Goal: Book appointment/travel/reservation

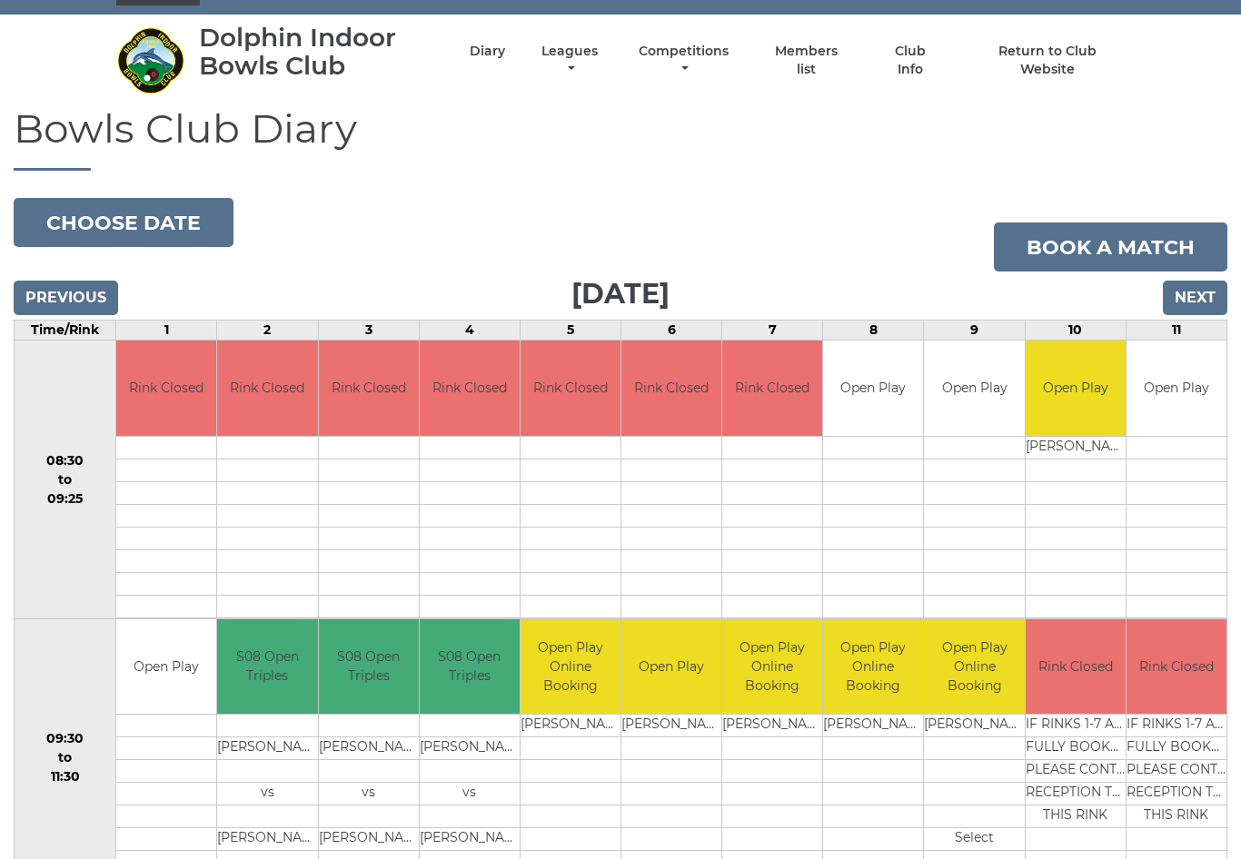
scroll to position [59, 0]
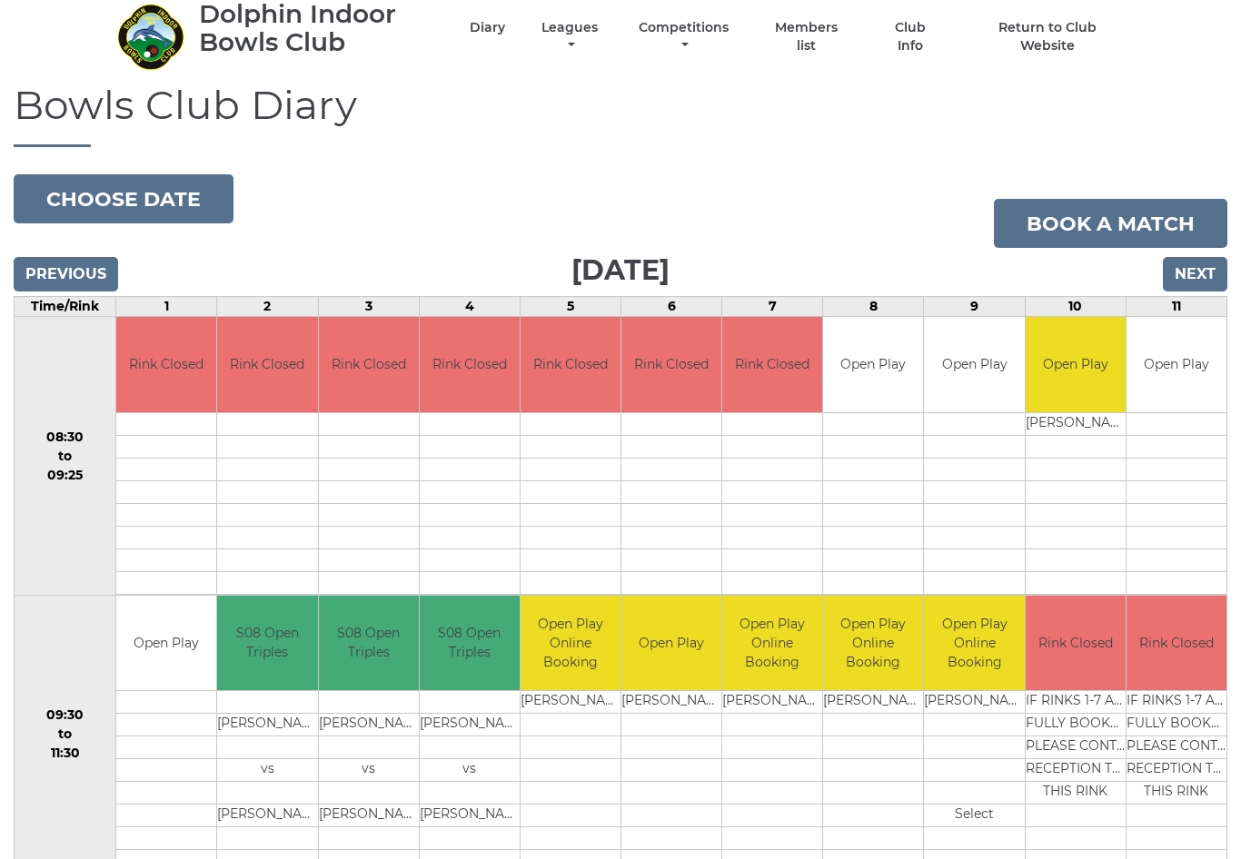
click at [1203, 273] on input "Next" at bounding box center [1195, 275] width 64 height 35
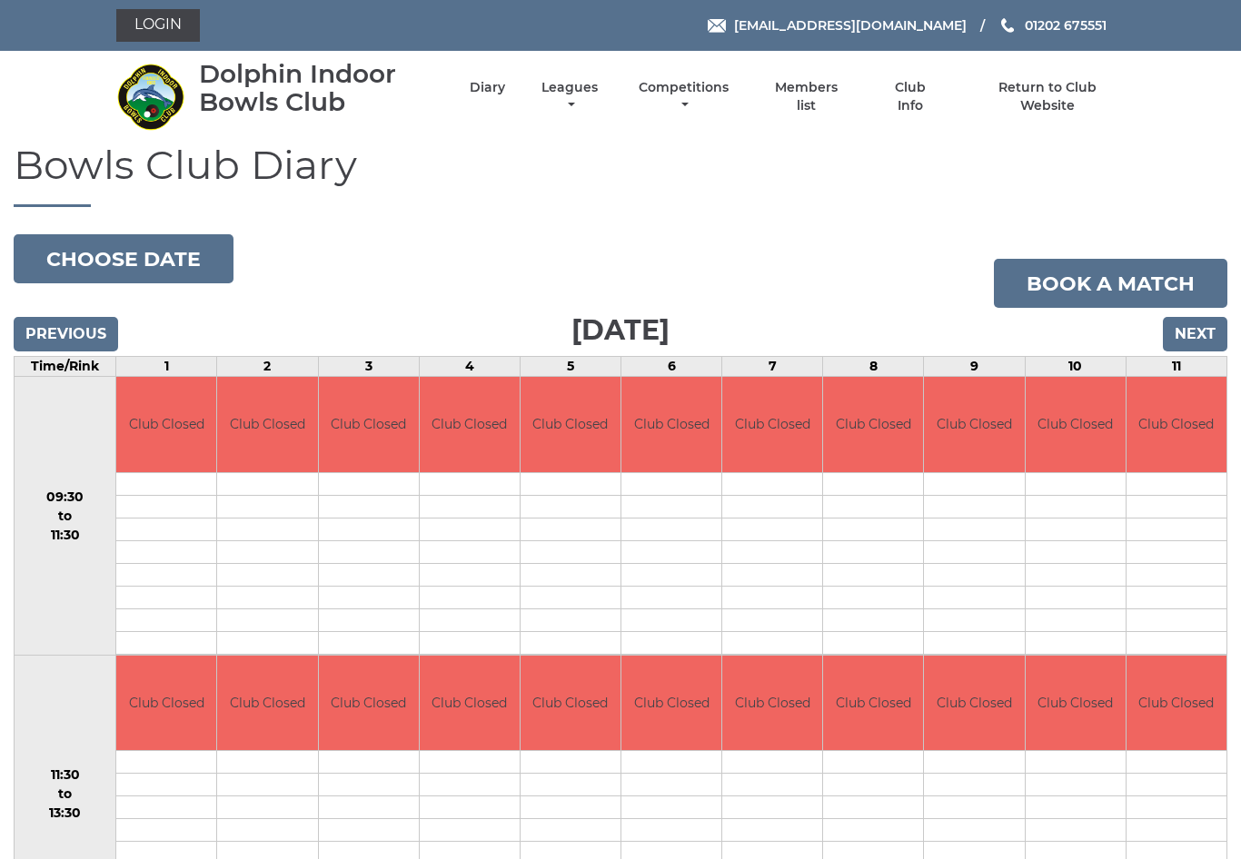
click at [1200, 329] on input "Next" at bounding box center [1195, 334] width 64 height 35
click at [1199, 334] on input "Next" at bounding box center [1195, 334] width 64 height 35
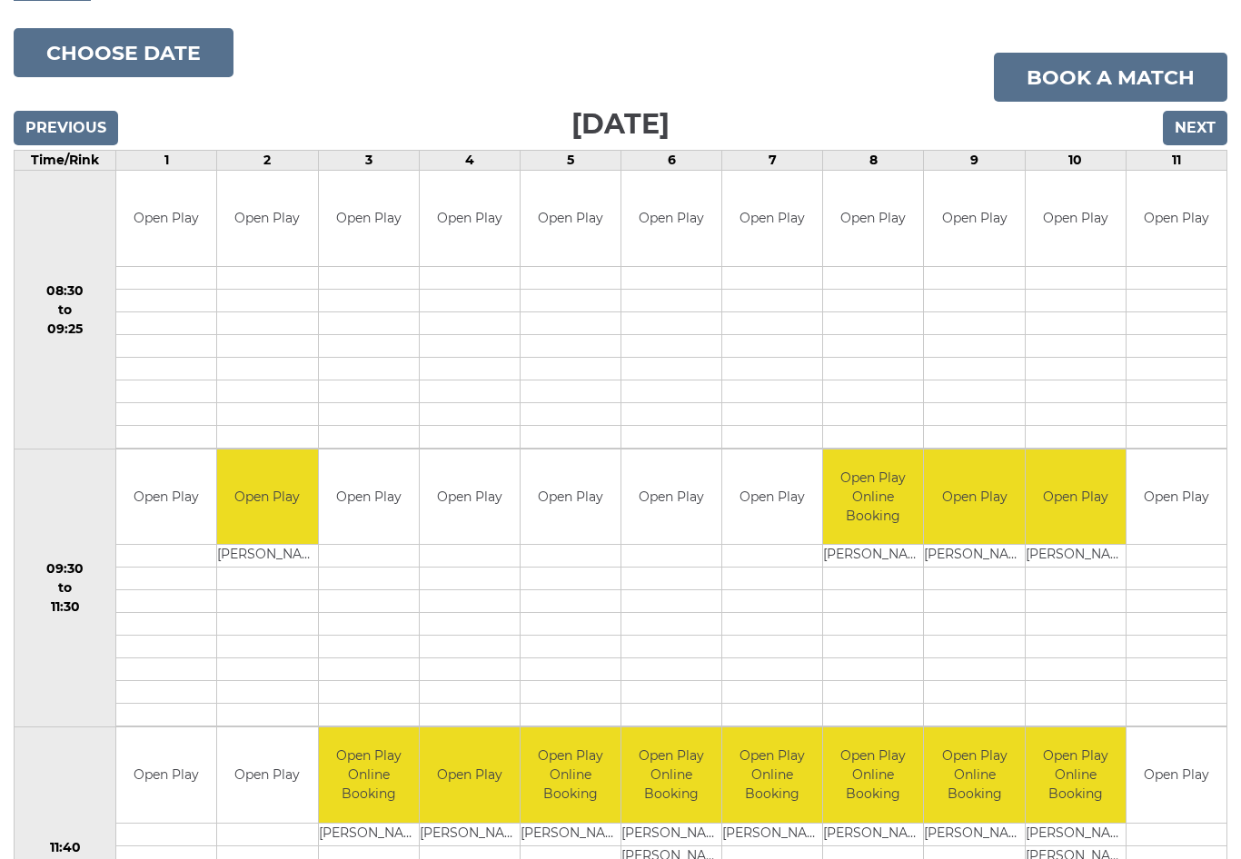
scroll to position [190, 0]
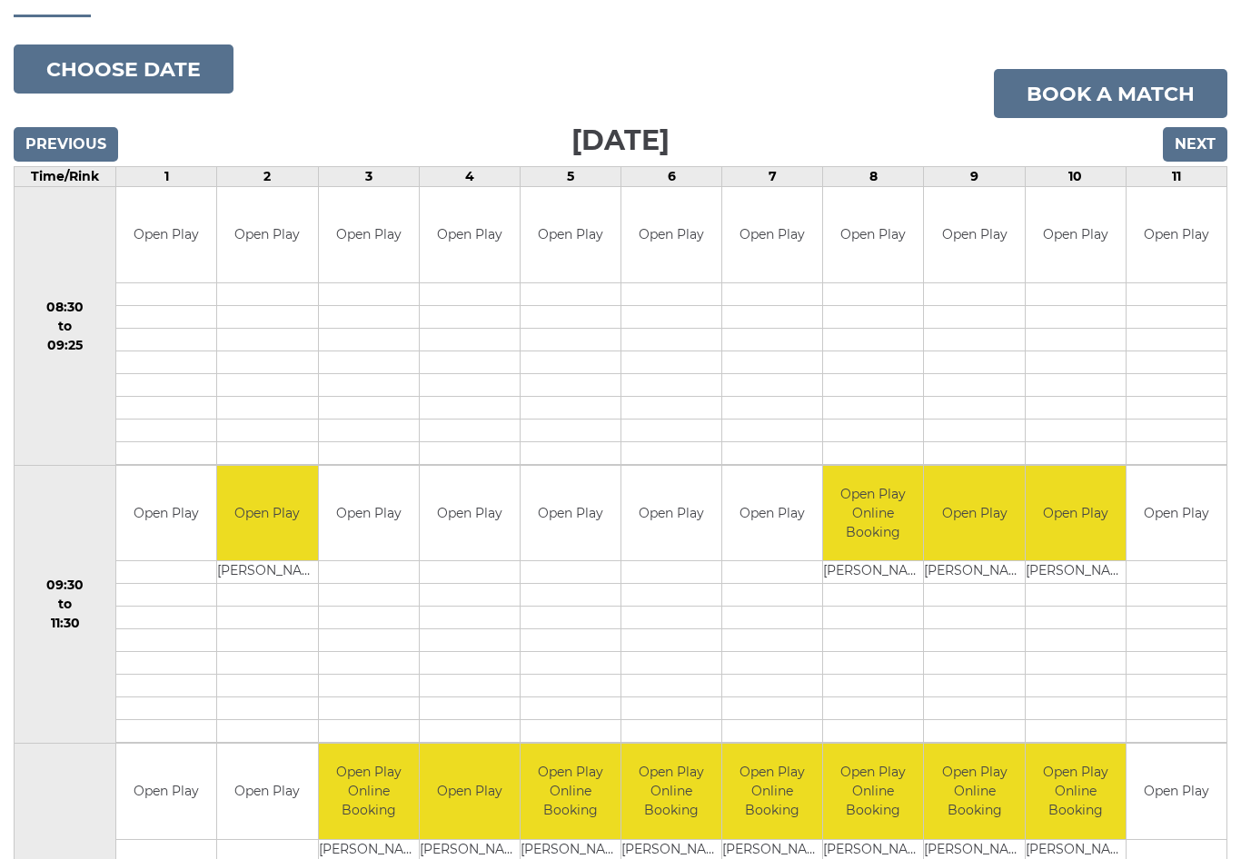
click at [1197, 150] on input "Next" at bounding box center [1195, 144] width 64 height 35
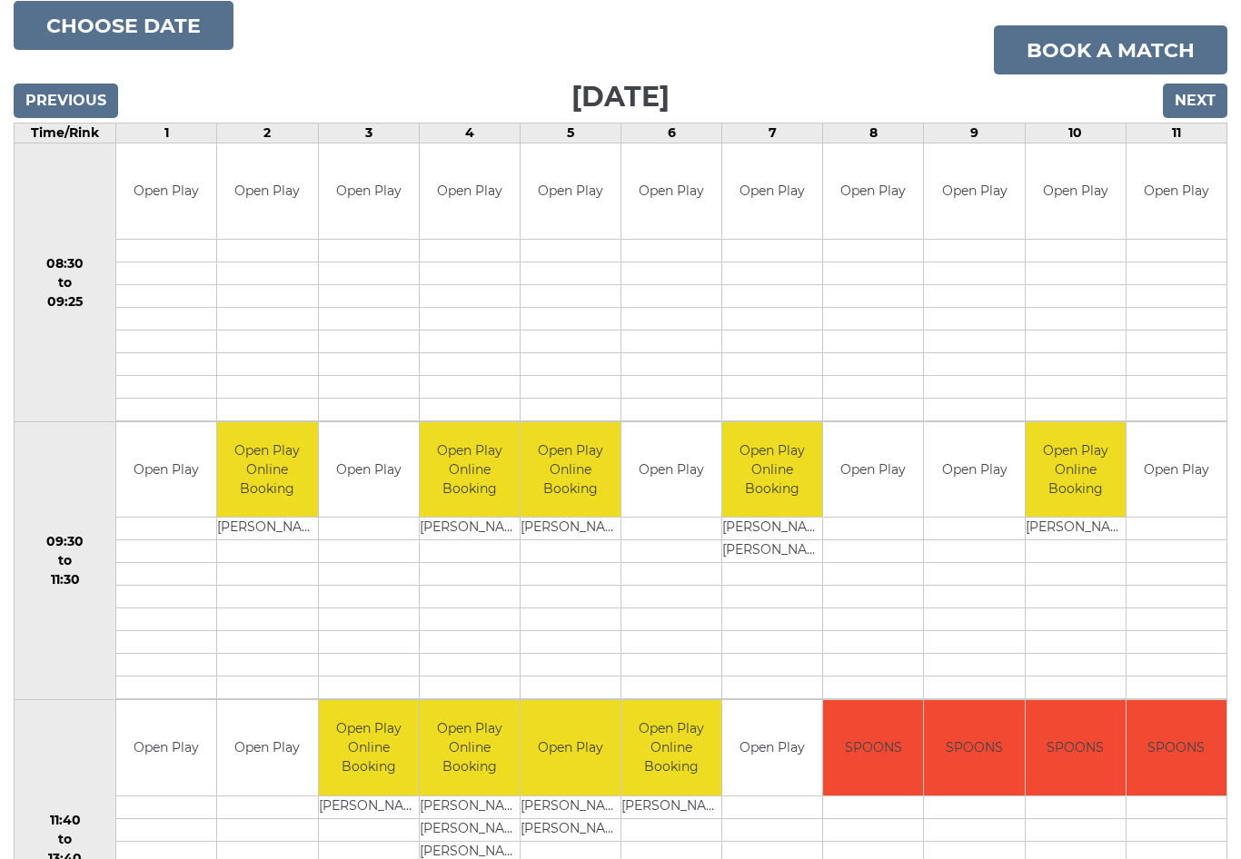
scroll to position [205, 0]
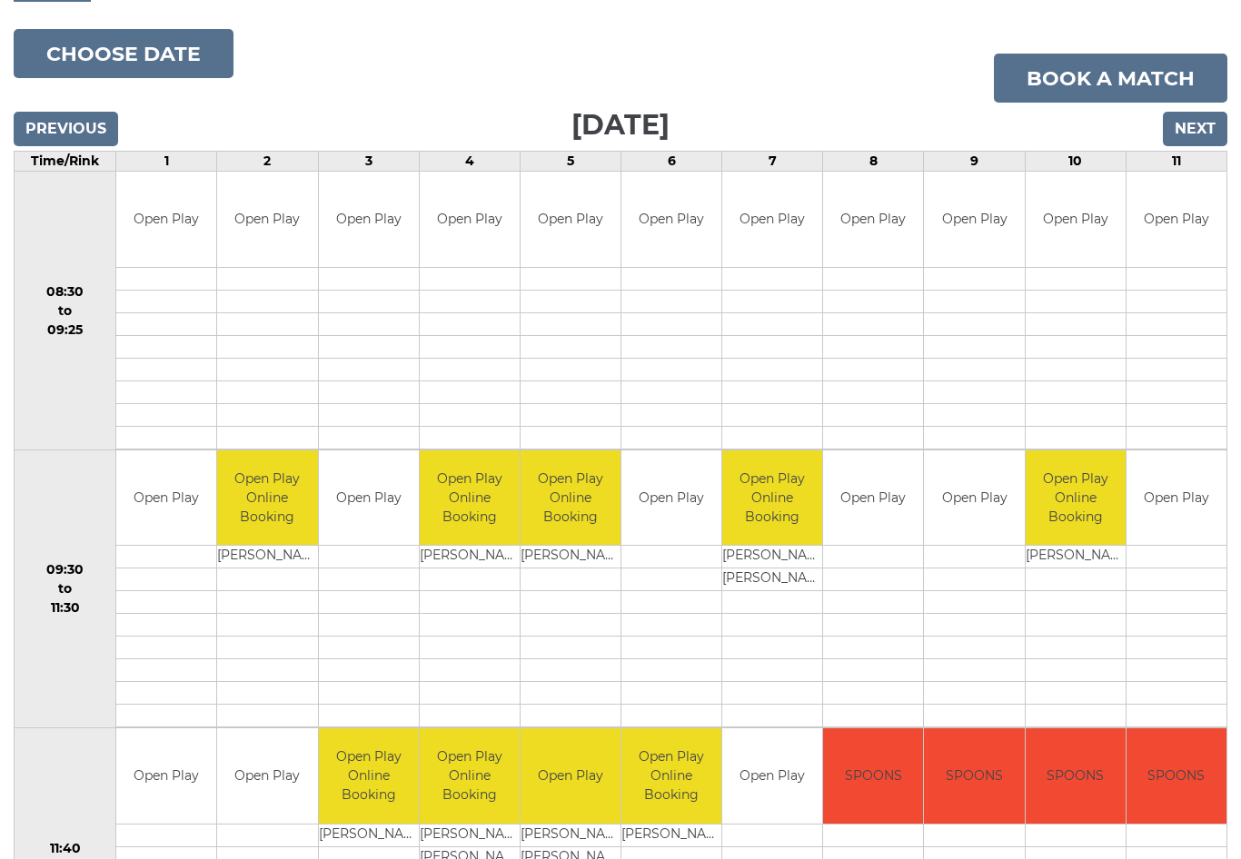
click at [1203, 126] on input "Next" at bounding box center [1195, 129] width 64 height 35
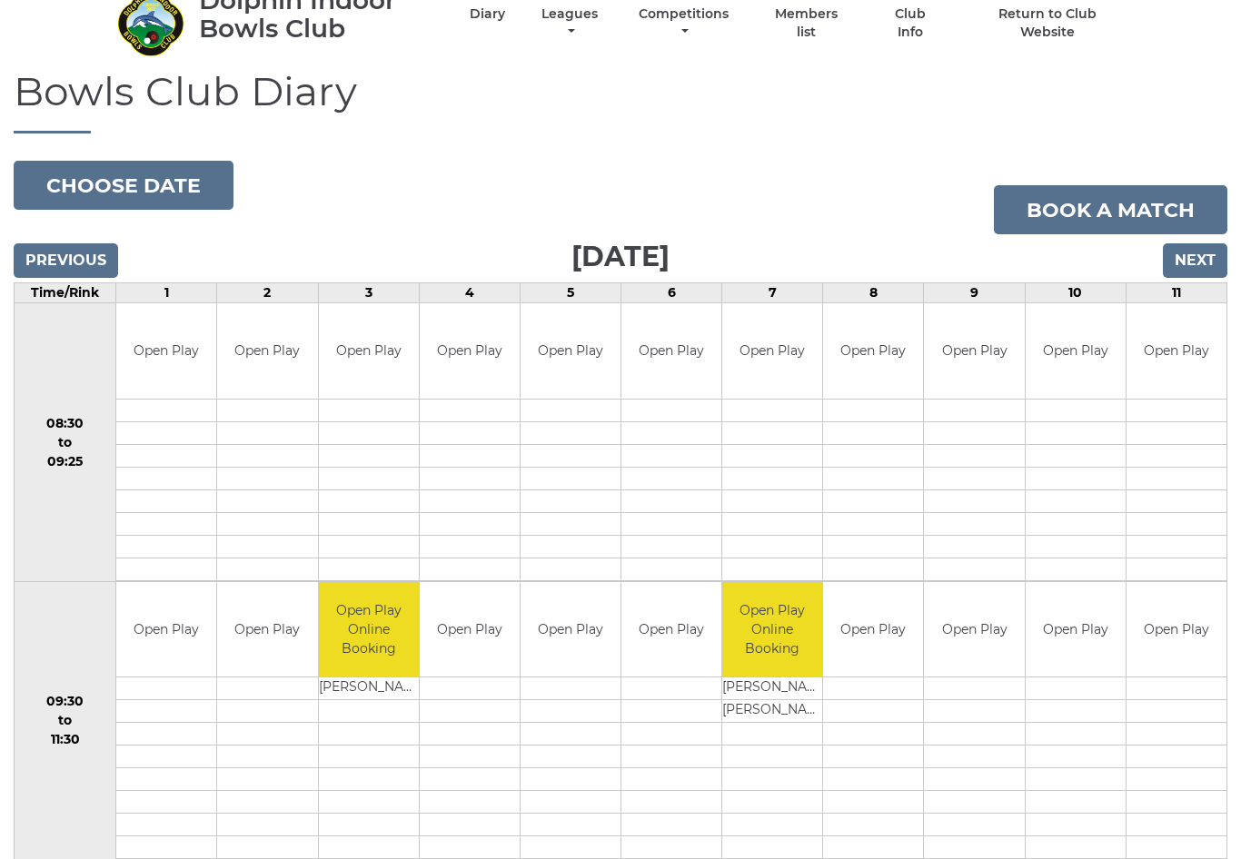
scroll to position [72, 0]
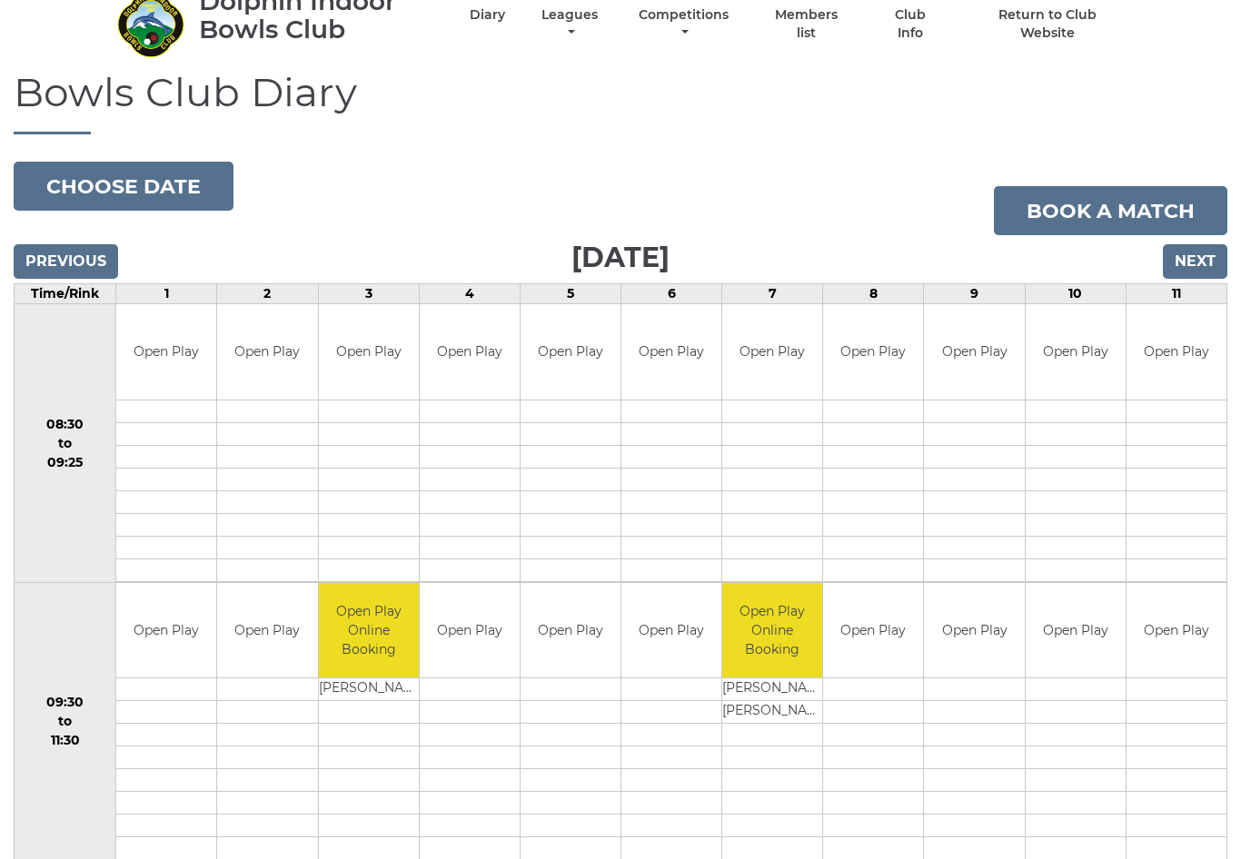
click at [1199, 262] on input "Next" at bounding box center [1195, 262] width 64 height 35
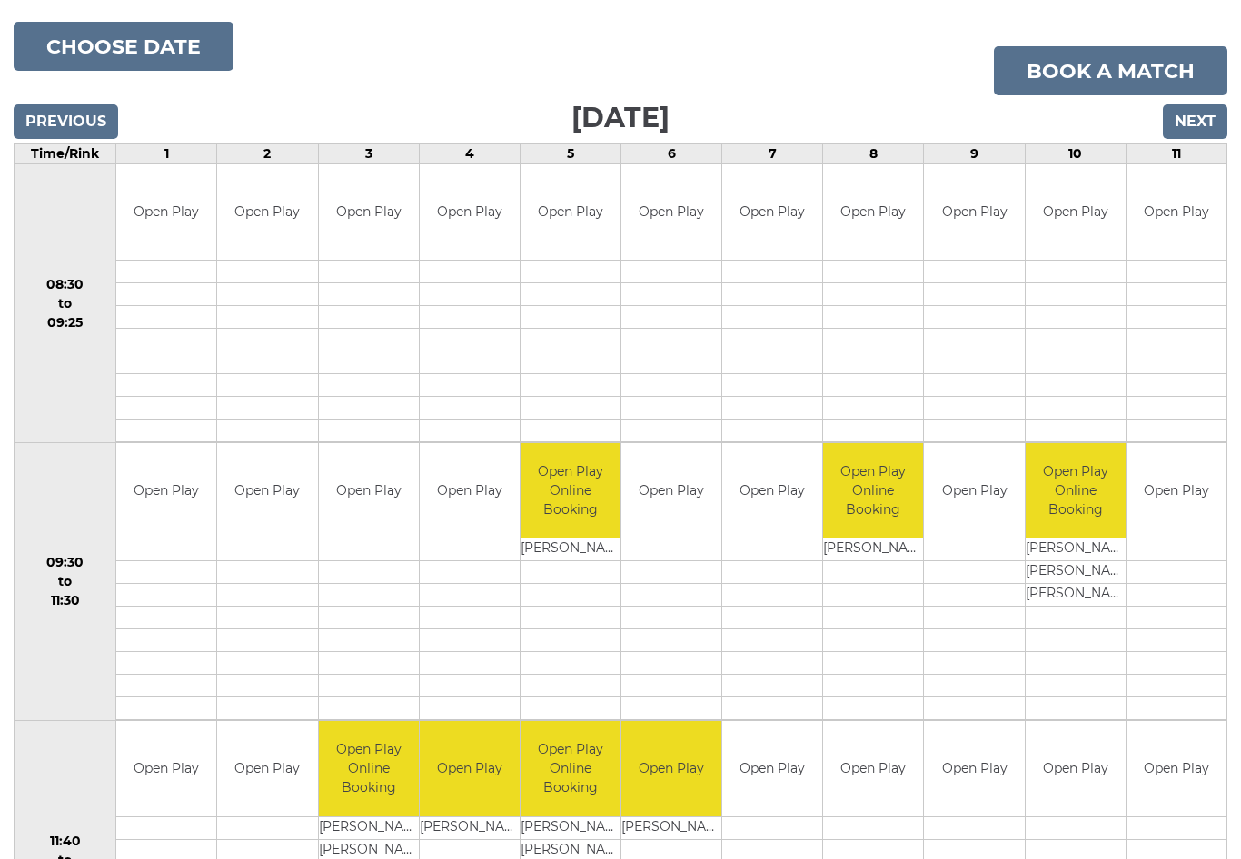
scroll to position [212, 0]
click at [1199, 121] on input "Next" at bounding box center [1195, 122] width 64 height 35
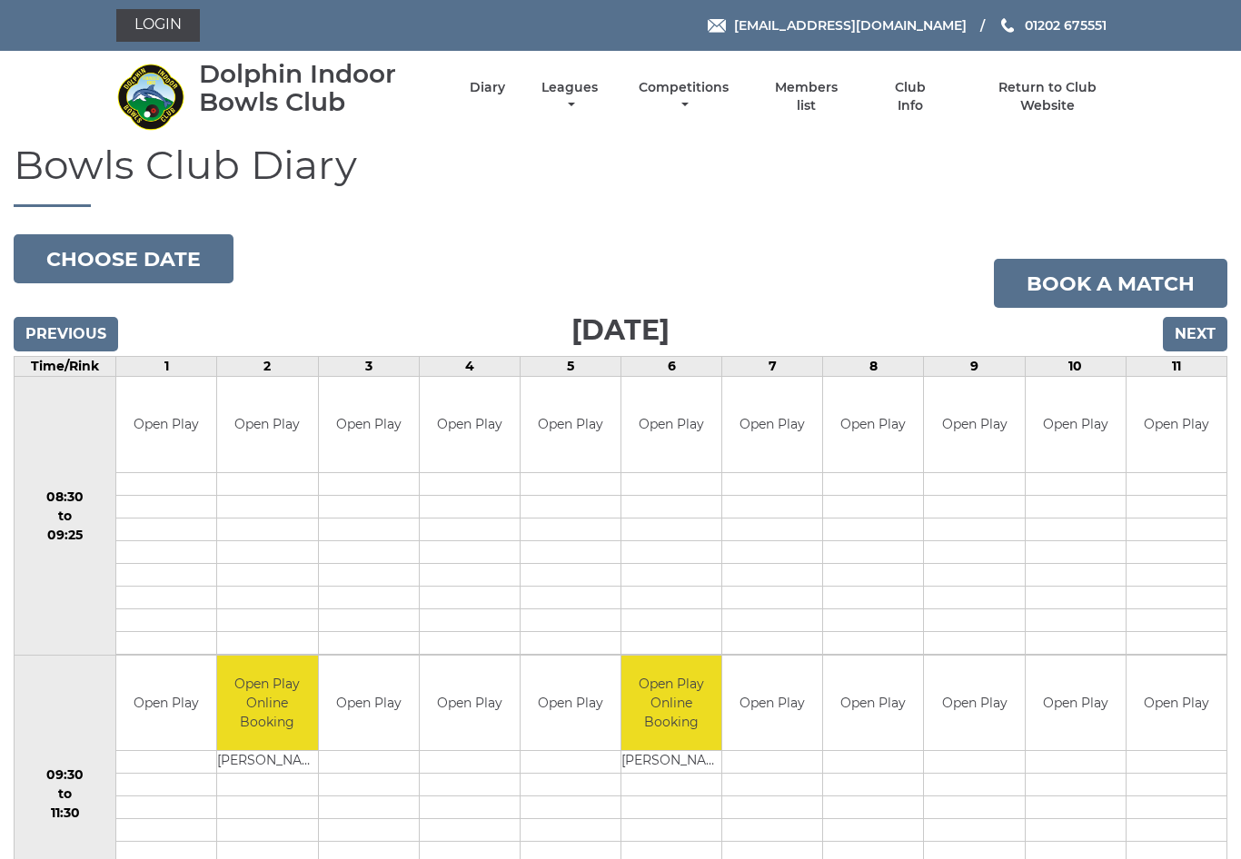
click at [1197, 335] on input "Next" at bounding box center [1195, 334] width 64 height 35
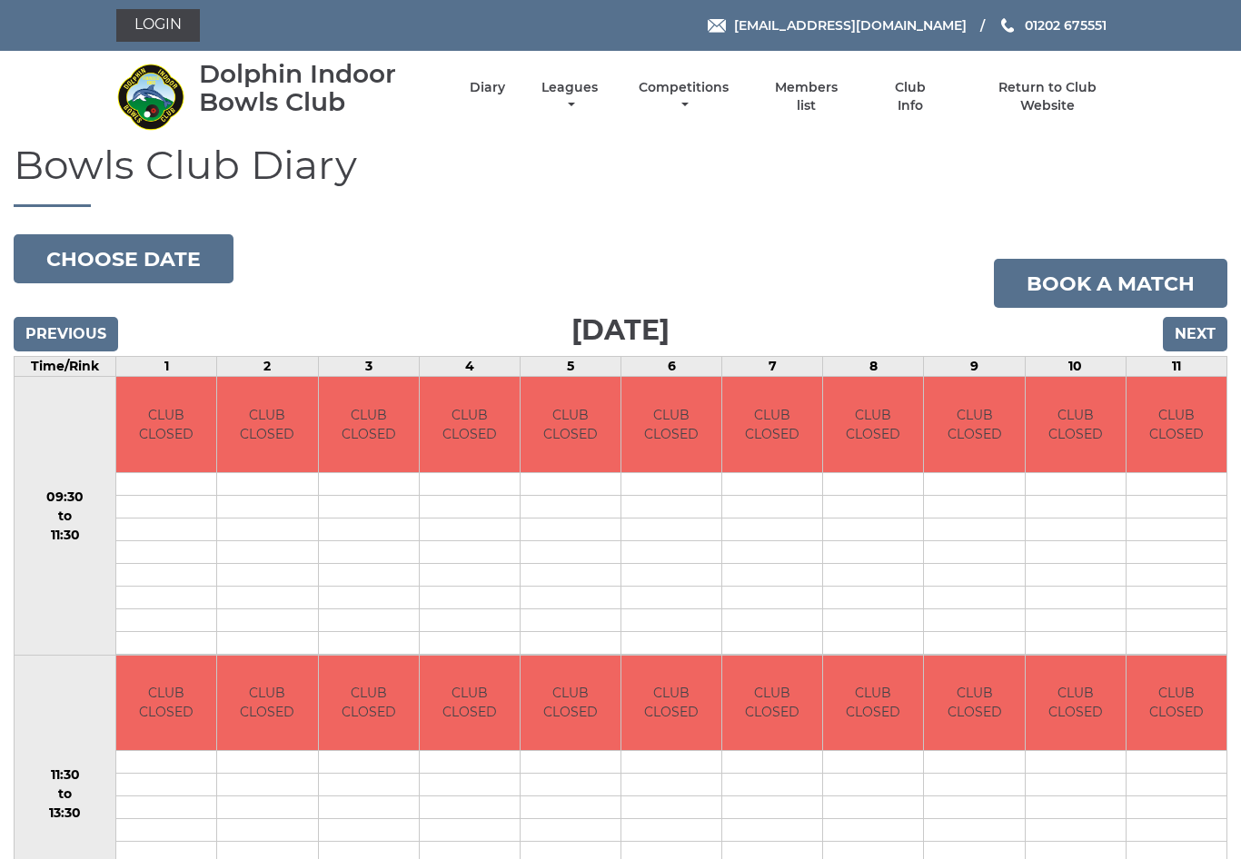
click at [1195, 329] on input "Next" at bounding box center [1195, 334] width 64 height 35
